Goal: Task Accomplishment & Management: Manage account settings

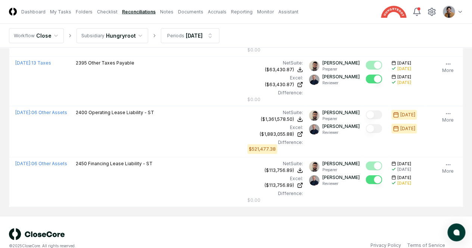
scroll to position [2346, 0]
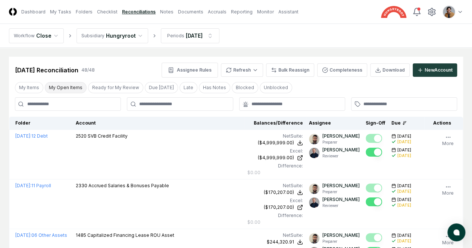
click at [67, 85] on button "My Open Items" at bounding box center [66, 87] width 42 height 11
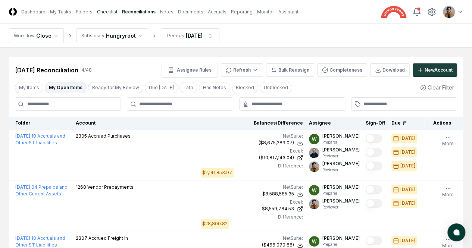
click at [118, 14] on link "Checklist" at bounding box center [107, 12] width 21 height 7
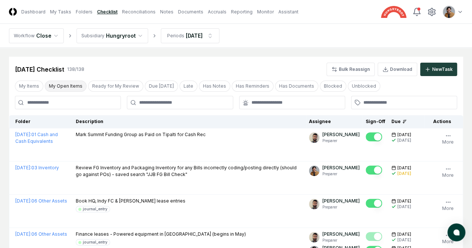
click at [74, 84] on button "My Open Items" at bounding box center [66, 86] width 42 height 11
